Goal: Information Seeking & Learning: Learn about a topic

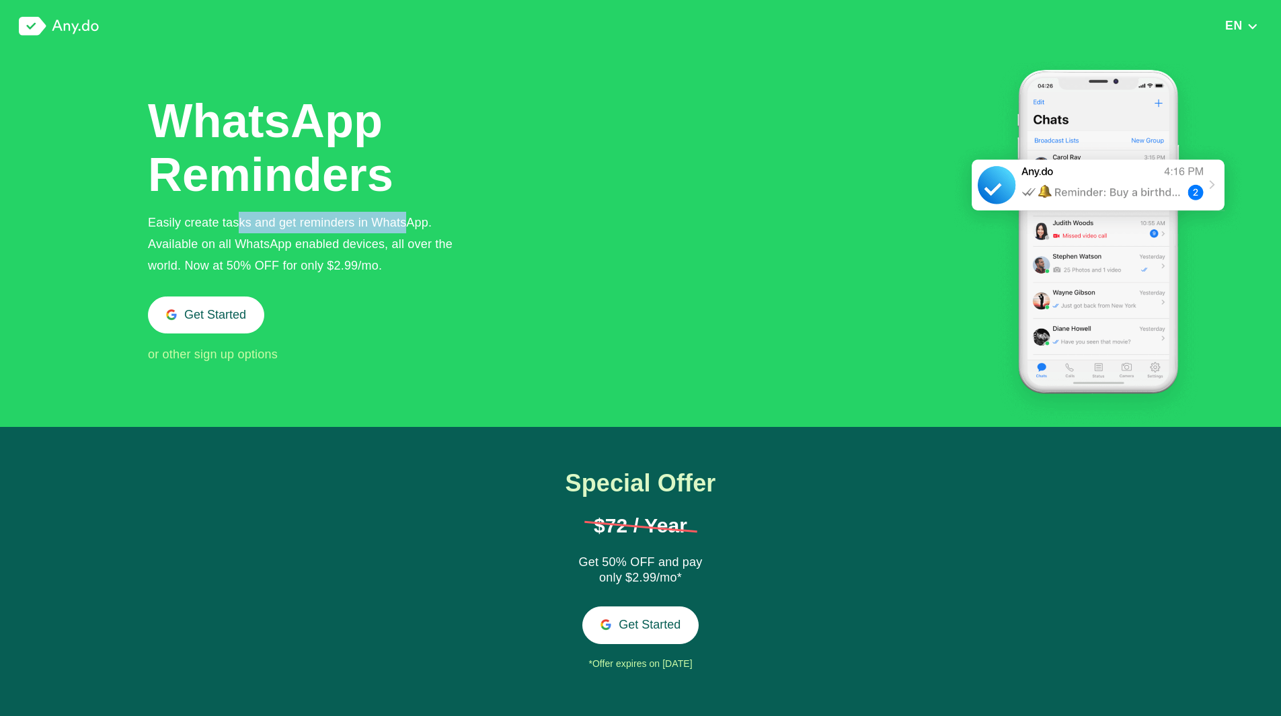
drag, startPoint x: 242, startPoint y: 231, endPoint x: 409, endPoint y: 225, distance: 166.9
click at [409, 225] on div "Easily create tasks and get reminders in WhatsApp. Available on all WhatsApp en…" at bounding box center [311, 244] width 327 height 65
click at [428, 236] on div "Easily create tasks and get reminders in WhatsApp. Available on all WhatsApp en…" at bounding box center [311, 244] width 327 height 65
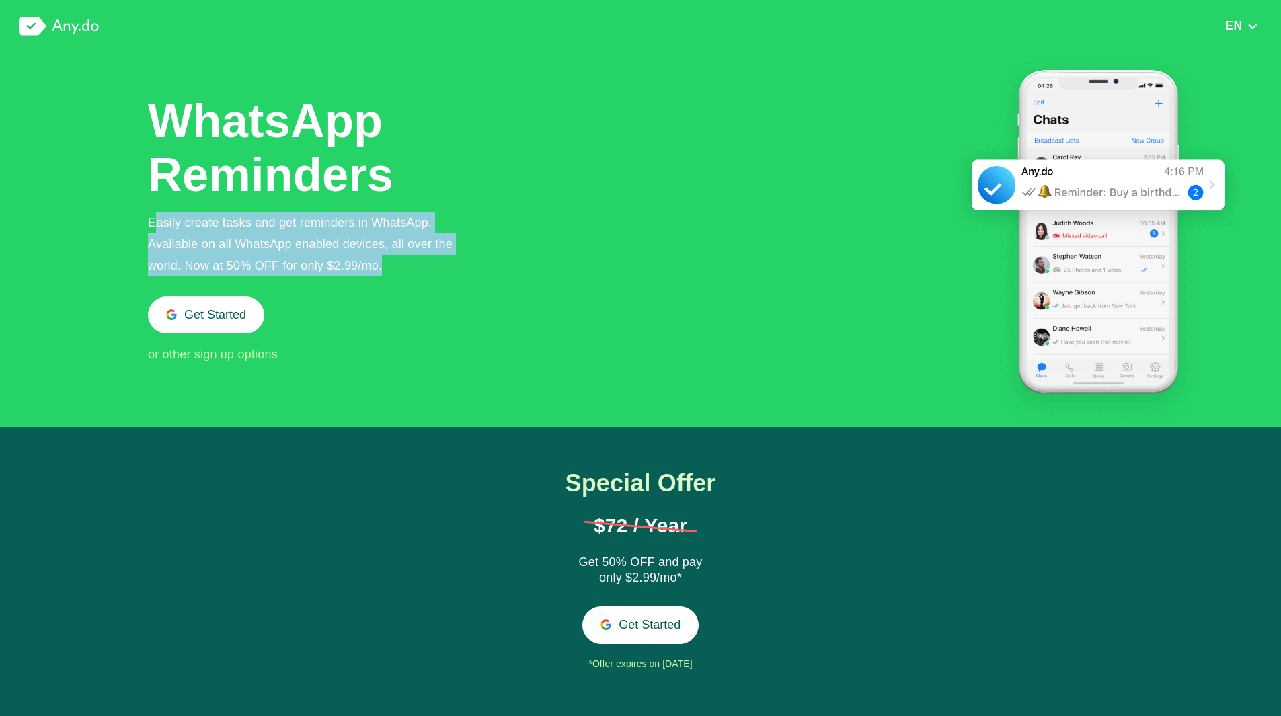
drag, startPoint x: 157, startPoint y: 225, endPoint x: 401, endPoint y: 267, distance: 247.8
click at [389, 268] on div "Easily create tasks and get reminders in WhatsApp. Available on all WhatsApp en…" at bounding box center [311, 244] width 327 height 65
click at [412, 267] on div "Easily create tasks and get reminders in WhatsApp. Available on all WhatsApp en…" at bounding box center [311, 244] width 327 height 65
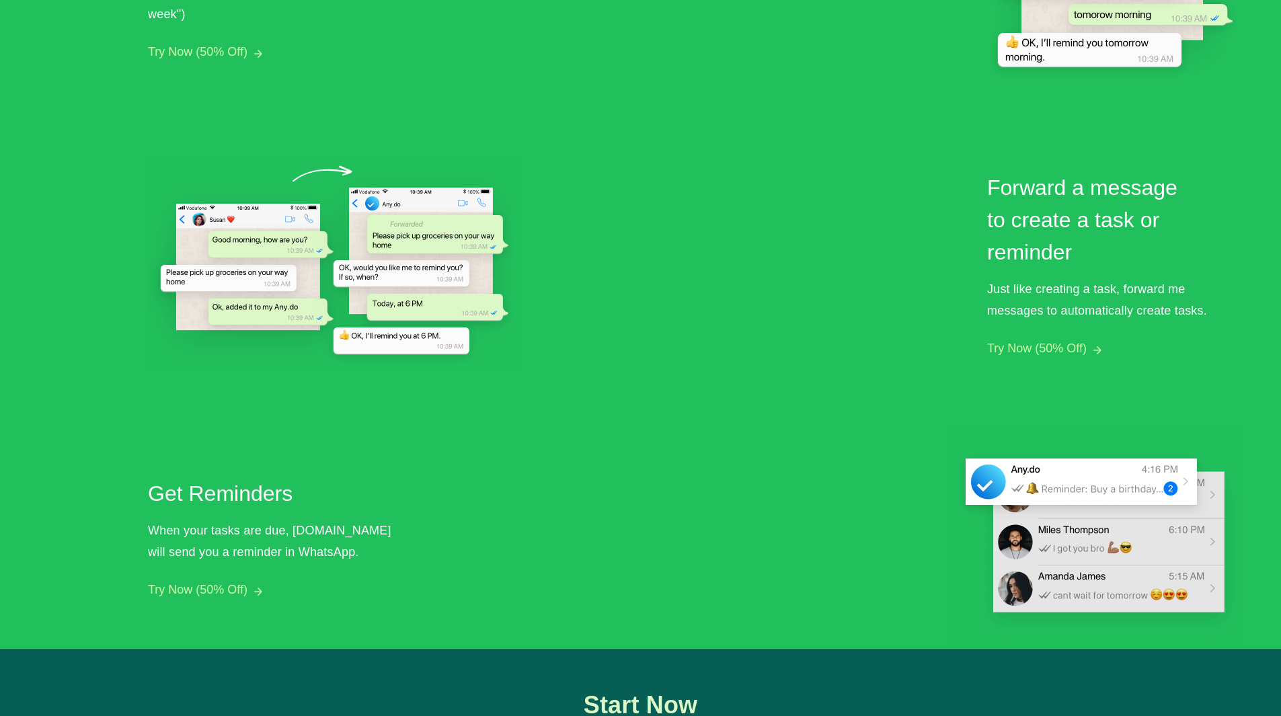
scroll to position [941, 0]
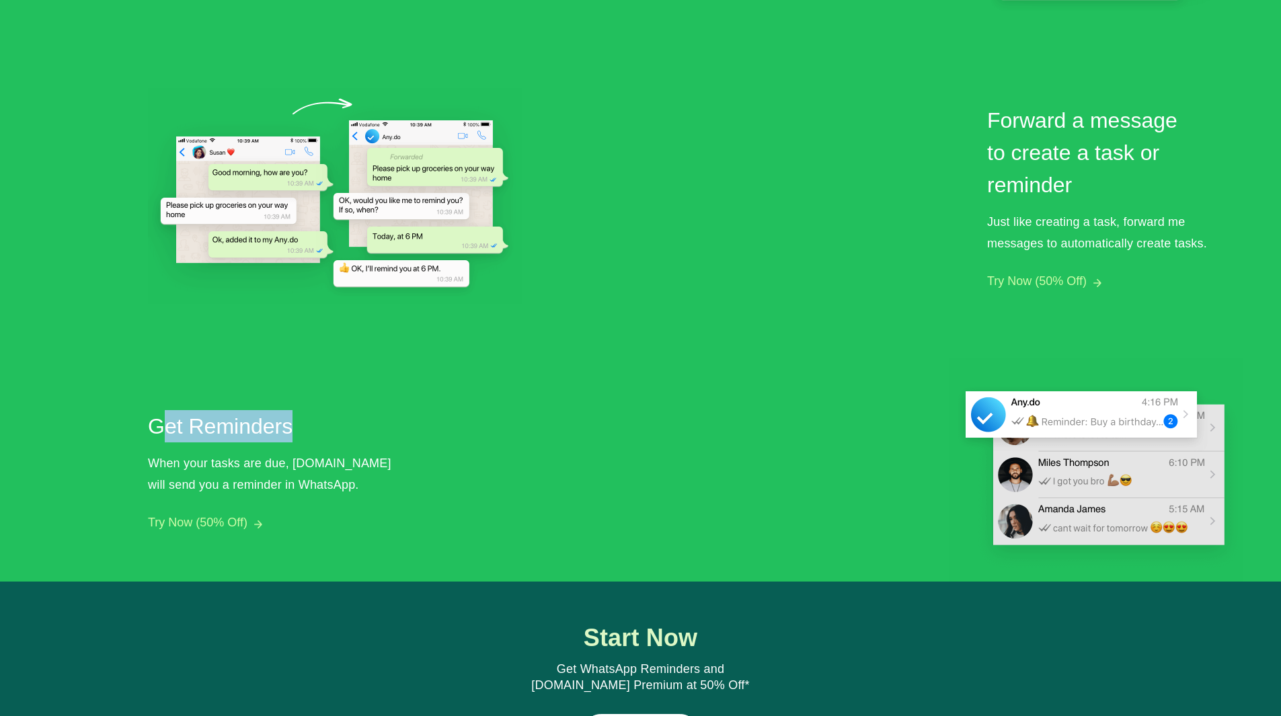
drag, startPoint x: 167, startPoint y: 422, endPoint x: 349, endPoint y: 428, distance: 181.7
click at [331, 428] on h2 "Get Reminders" at bounding box center [272, 426] width 249 height 32
click at [350, 428] on h2 "Get Reminders" at bounding box center [272, 426] width 249 height 32
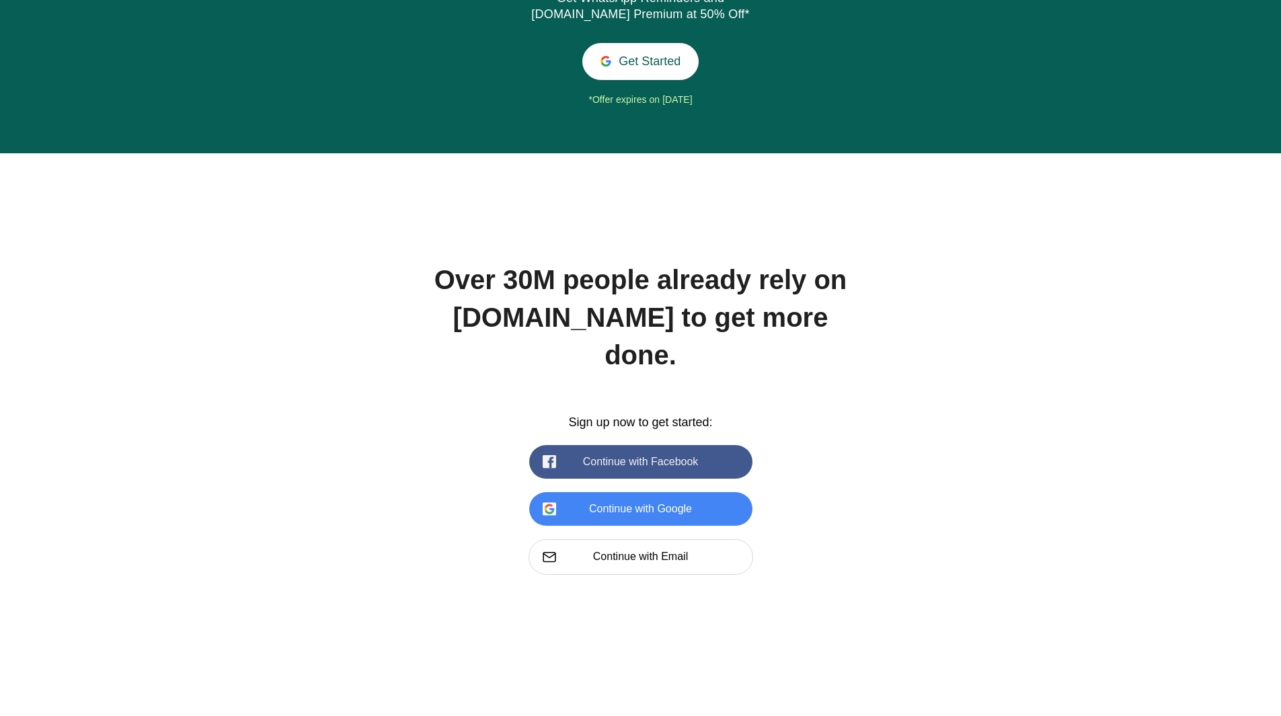
scroll to position [1614, 0]
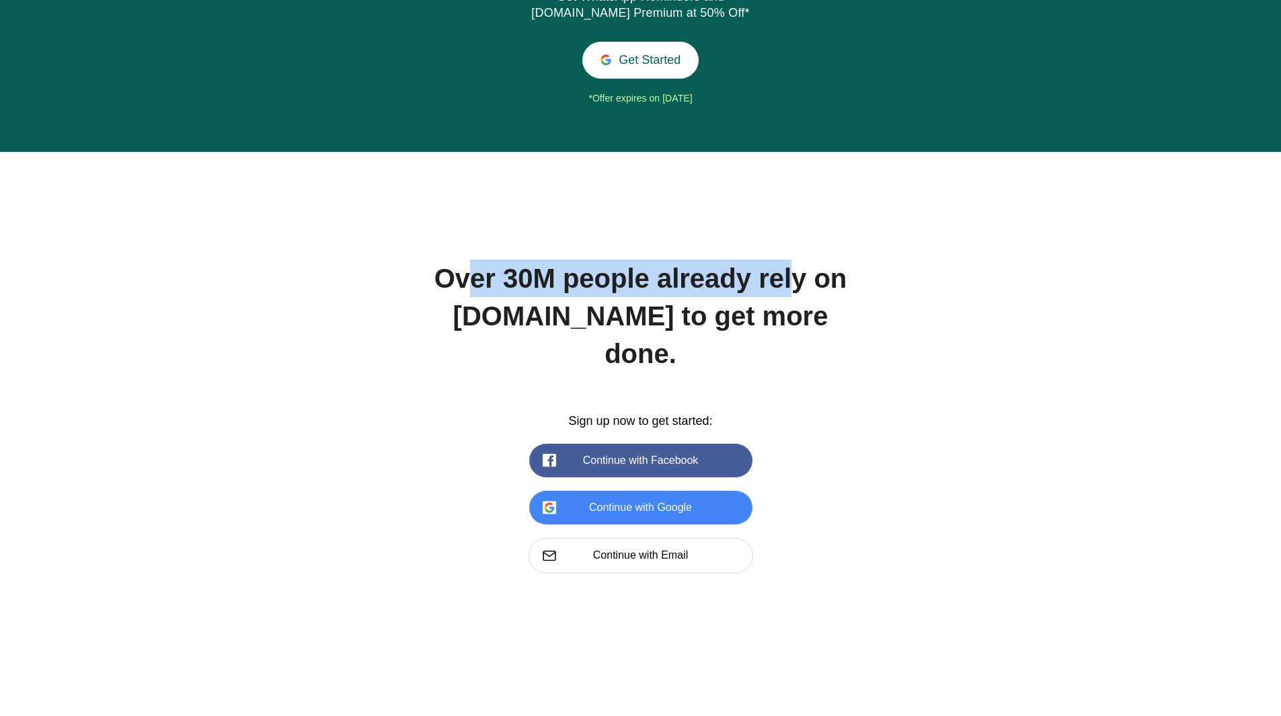
drag, startPoint x: 468, startPoint y: 276, endPoint x: 824, endPoint y: 278, distance: 355.8
click at [811, 278] on div "Over 30M people already rely on [DOMAIN_NAME] to get more done." at bounding box center [640, 316] width 417 height 113
click at [838, 278] on div "Over 30M people already rely on [DOMAIN_NAME] to get more done." at bounding box center [640, 316] width 417 height 113
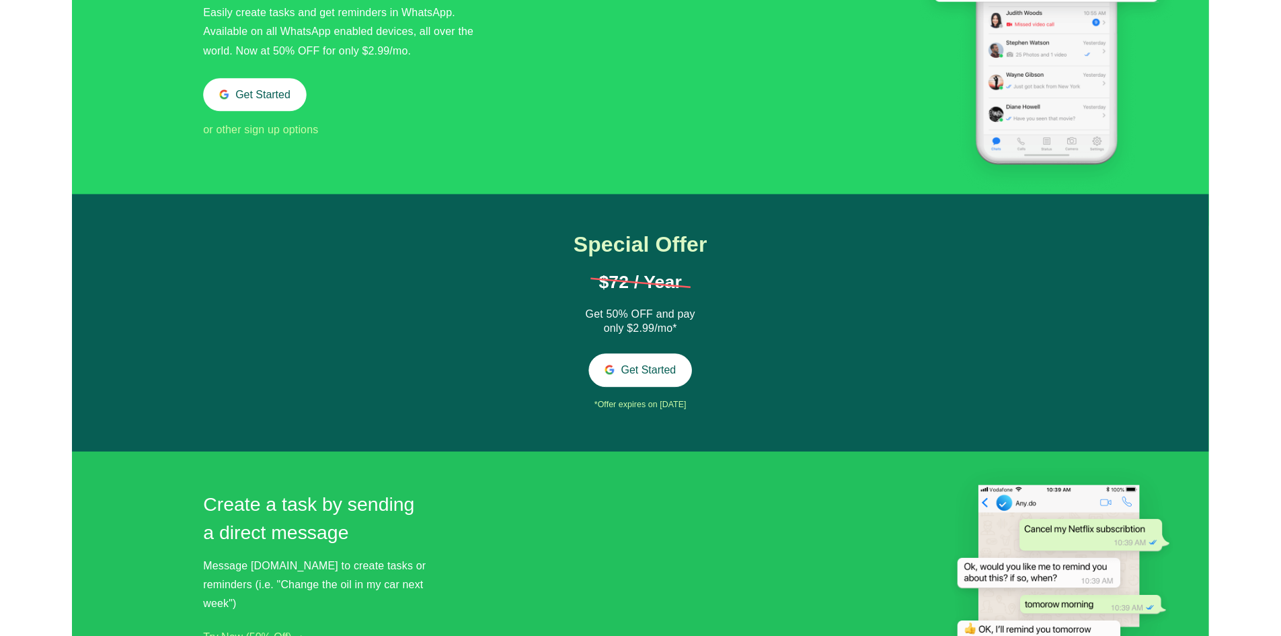
scroll to position [0, 0]
